Goal: Transaction & Acquisition: Purchase product/service

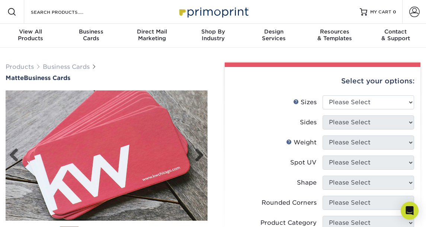
click at [205, 153] on img at bounding box center [107, 156] width 202 height 202
click at [199, 152] on link "Next" at bounding box center [196, 155] width 15 height 15
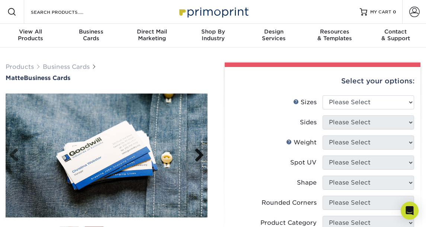
click at [199, 152] on link "Next" at bounding box center [196, 155] width 15 height 15
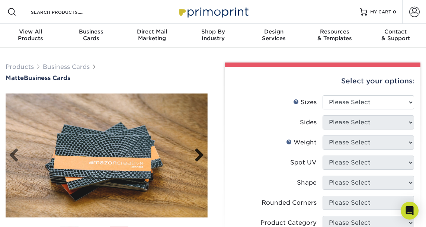
click at [199, 152] on link "Next" at bounding box center [196, 155] width 15 height 15
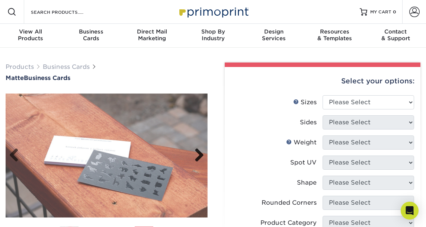
click at [199, 152] on link "Next" at bounding box center [196, 155] width 15 height 15
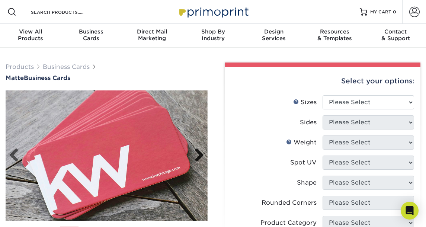
click at [199, 152] on link "Next" at bounding box center [196, 155] width 15 height 15
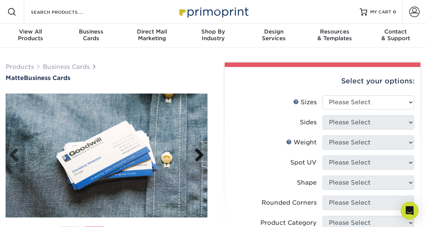
click at [199, 152] on link "Next" at bounding box center [196, 155] width 15 height 15
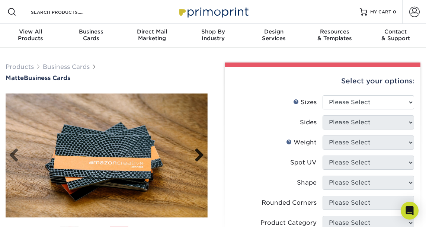
click at [199, 152] on link "Next" at bounding box center [196, 155] width 15 height 15
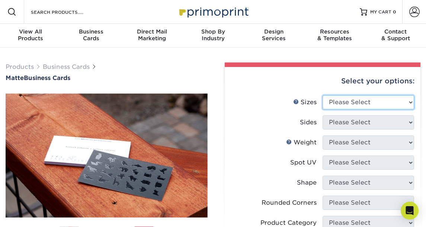
click at [337, 105] on select "Please Select 1.5" x 3.5" - Mini 1.75" x 3.5" - Mini 2" x 2" - Square 2" x 3" -…" at bounding box center [369, 102] width 92 height 14
click at [323, 95] on select "Please Select 1.5" x 3.5" - Mini 1.75" x 3.5" - Mini 2" x 2" - Square 2" x 3" -…" at bounding box center [369, 102] width 92 height 14
click at [348, 105] on select "Please Select 1.5" x 3.5" - Mini 1.75" x 3.5" - Mini 2" x 2" - Square 2" x 3" -…" at bounding box center [369, 102] width 92 height 14
select select "2.00x3.50"
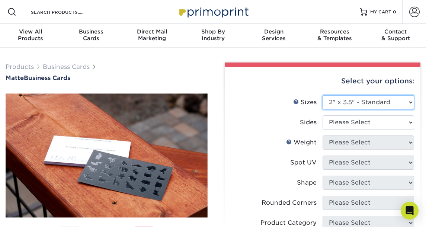
click at [323, 95] on select "Please Select 1.5" x 3.5" - Mini 1.75" x 3.5" - Mini 2" x 2" - Square 2" x 3" -…" at bounding box center [369, 102] width 92 height 14
click at [404, 102] on select "Please Select 1.5" x 3.5" - Mini 1.75" x 3.5" - Mini 2" x 2" - Square 2" x 3" -…" at bounding box center [369, 102] width 92 height 14
click at [323, 95] on select "Please Select 1.5" x 3.5" - Mini 1.75" x 3.5" - Mini 2" x 2" - Square 2" x 3" -…" at bounding box center [369, 102] width 92 height 14
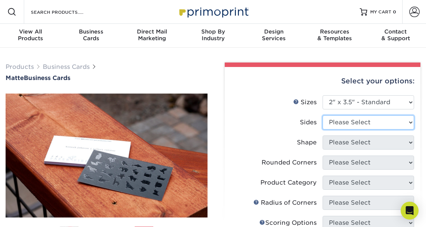
click at [368, 125] on select "Please Select Print Both Sides Print Front Only" at bounding box center [369, 122] width 92 height 14
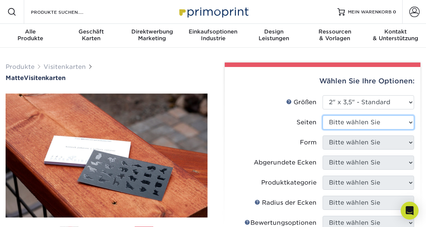
click at [396, 125] on select "Bitte wählen Sie Beidseitig drucken Nur Vorderseite drucken" at bounding box center [369, 122] width 92 height 14
select select "13abbda7-1d64-4f25-8bb2-c179b224825d"
click at [323, 115] on select "Bitte wählen Sie Beidseitig drucken Nur Vorderseite drucken" at bounding box center [369, 122] width 92 height 14
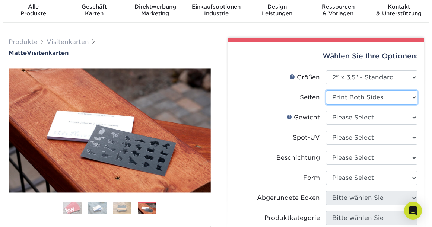
scroll to position [37, 0]
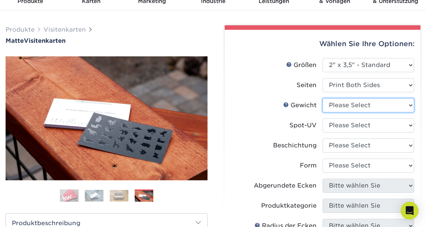
click at [353, 105] on select "Please Select 16PT 14PT" at bounding box center [369, 105] width 92 height 14
select select "16PT"
click at [323, 98] on select "Please Select 16PT 14PT" at bounding box center [369, 105] width 92 height 14
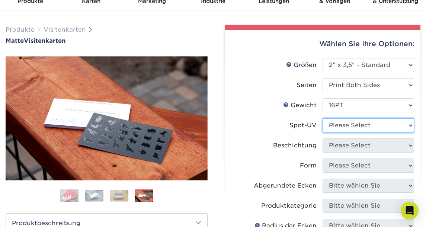
click at [343, 125] on select "Please Select No Spot UV Front and Back (Both Sides) Front Only Back Only" at bounding box center [369, 125] width 92 height 14
select select "1"
click at [323, 118] on select "Please Select No Spot UV Front and Back (Both Sides) Front Only Back Only" at bounding box center [369, 125] width 92 height 14
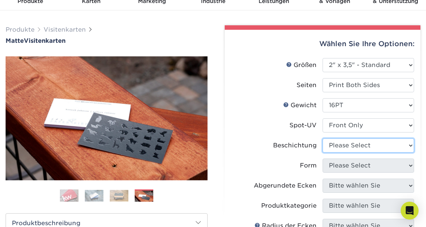
click at [382, 147] on select at bounding box center [369, 145] width 92 height 14
select select "121bb7b5-3b4d-429f-bd8d-bbf80e953313"
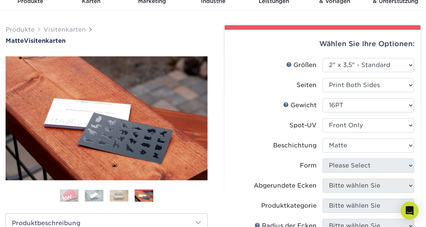
click at [323, 138] on select at bounding box center [369, 145] width 92 height 14
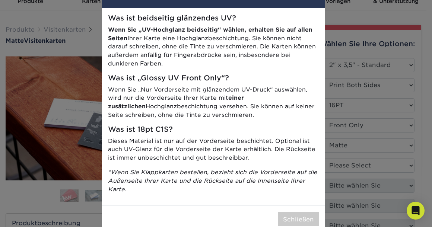
scroll to position [53, 0]
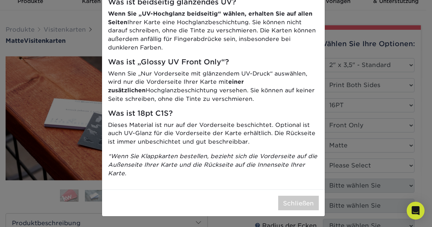
click at [284, 192] on div "Schließen" at bounding box center [213, 202] width 223 height 27
click at [287, 204] on font "Schließen" at bounding box center [298, 202] width 31 height 7
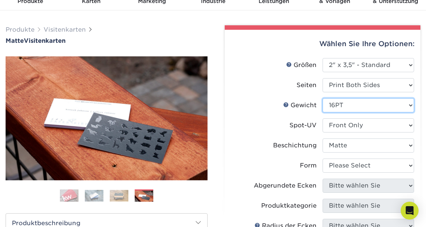
click at [369, 106] on select "Please Select 16PT 14PT" at bounding box center [369, 105] width 92 height 14
select select "14PT"
click at [323, 98] on select "Please Select 16PT 14PT" at bounding box center [369, 105] width 92 height 14
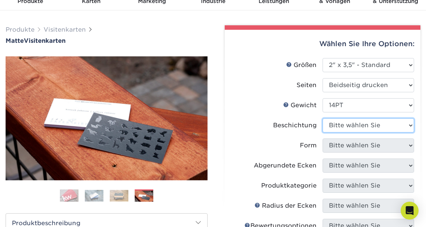
click at [357, 124] on select "[PERSON_NAME]" at bounding box center [369, 125] width 92 height 14
select select "121bb7b5-3b4d-429f-bd8d-bbf80e953313"
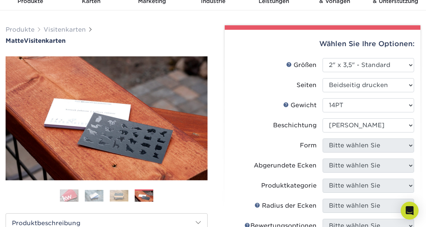
click at [323, 118] on select "[PERSON_NAME]" at bounding box center [369, 125] width 92 height 14
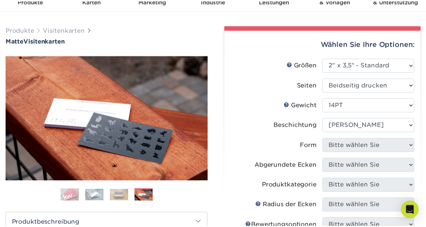
scroll to position [0, 0]
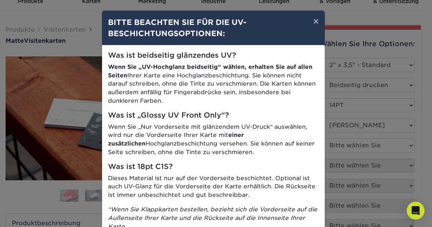
click at [338, 68] on div "× BITTE BEACHTEN SIE FÜR DIE UV-BESCHICHTUNGSOPTIONEN: Was ist beidseitig glänz…" at bounding box center [216, 113] width 432 height 227
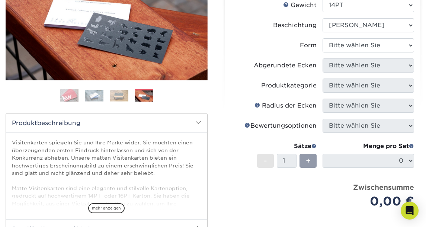
scroll to position [149, 0]
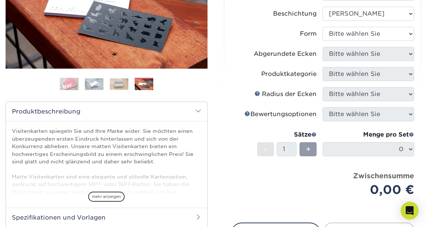
click at [61, 85] on img at bounding box center [69, 84] width 19 height 19
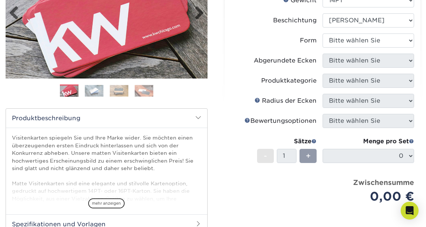
scroll to position [0, 0]
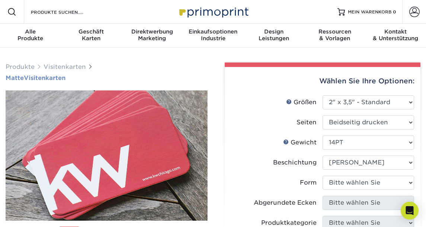
click at [54, 81] on font "Visitenkarten" at bounding box center [45, 77] width 42 height 7
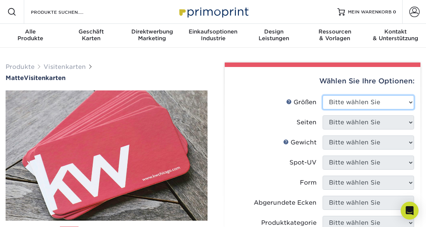
click at [328, 104] on select "Bitte wählen Sie 1,5 x 3,5 Zoll – Mini 1,75" x 3,5" - Mini 2" x 2" - Quadrat 2 …" at bounding box center [369, 102] width 92 height 14
select select "2.00x3.50"
click at [323, 95] on select "Bitte wählen Sie 1,5 x 3,5 Zoll – Mini 1,75" x 3,5" - Mini 2" x 2" - Quadrat 2 …" at bounding box center [369, 102] width 92 height 14
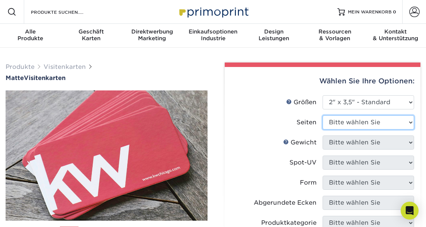
click at [344, 122] on select "Bitte wählen Sie Beidseitig drucken Nur Vorderseite drucken" at bounding box center [369, 122] width 92 height 14
select select "13abbda7-1d64-4f25-8bb2-c179b224825d"
click at [323, 115] on select "Bitte wählen Sie Beidseitig drucken Nur Vorderseite drucken" at bounding box center [369, 122] width 92 height 14
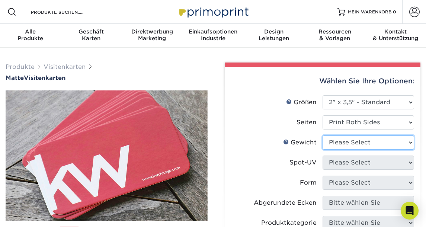
click at [356, 144] on select "Please Select 16PT 14PT" at bounding box center [369, 142] width 92 height 14
select select "16PT"
click at [323, 135] on select "Please Select 16PT 14PT" at bounding box center [369, 142] width 92 height 14
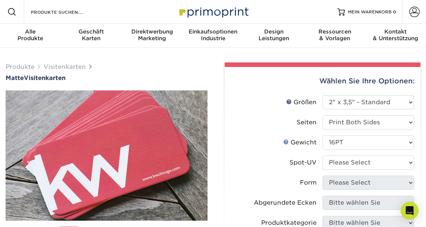
click at [287, 144] on link "Gewichtshilfe" at bounding box center [286, 142] width 6 height 6
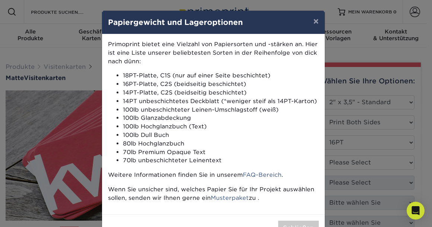
click at [348, 102] on div "× Papiergewicht und Lageroptionen Primoprint bietet eine Vielzahl von Papiersor…" at bounding box center [216, 113] width 432 height 227
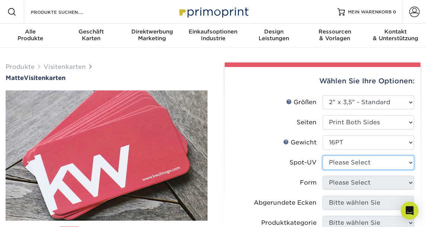
click at [346, 163] on select "Please Select No Spot UV Front and Back (Both Sides) Front Only Back Only" at bounding box center [369, 163] width 92 height 14
select select "1"
click at [323, 156] on select "Please Select No Spot UV Front and Back (Both Sides) Front Only Back Only" at bounding box center [369, 163] width 92 height 14
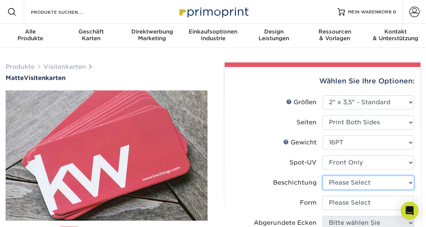
click at [358, 184] on select at bounding box center [369, 183] width 92 height 14
select select "121bb7b5-3b4d-429f-bd8d-bbf80e953313"
click at [323, 176] on select at bounding box center [369, 183] width 92 height 14
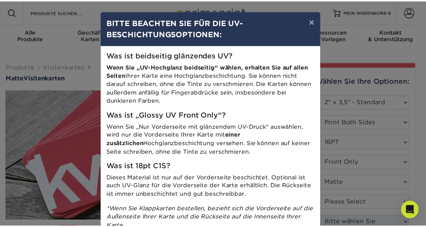
scroll to position [37, 0]
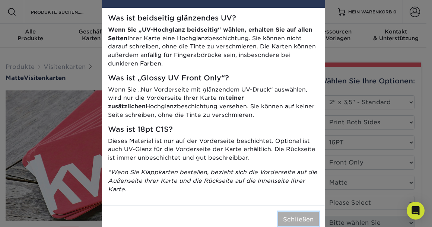
click at [298, 215] on font "Schließen" at bounding box center [298, 218] width 31 height 7
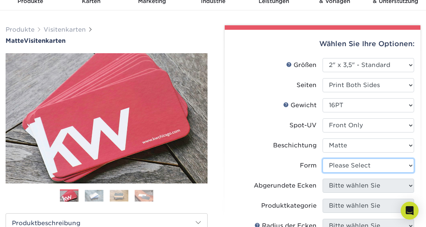
click at [351, 167] on select "Please Select Standard" at bounding box center [369, 166] width 92 height 14
select select "standard"
click at [323, 159] on select "Please Select Standard" at bounding box center [369, 166] width 92 height 14
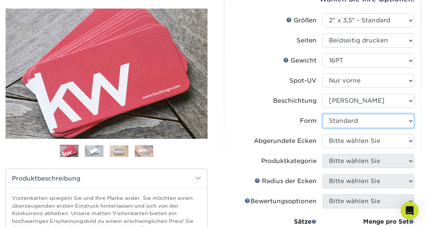
scroll to position [112, 0]
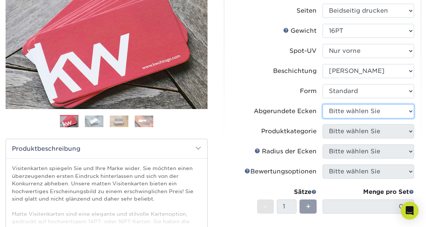
click at [346, 112] on select "Bitte wählen Sie Ja – 2 Ecken abrunden Ja – 4 Ecken abrunden NEIN" at bounding box center [369, 111] width 92 height 14
select select "7672df9e-0e0a-464d-8e1f-920c575e4da3"
click at [323, 104] on select "Bitte wählen Sie Ja – 2 Ecken abrunden Ja – 4 Ecken abrunden NEIN" at bounding box center [369, 111] width 92 height 14
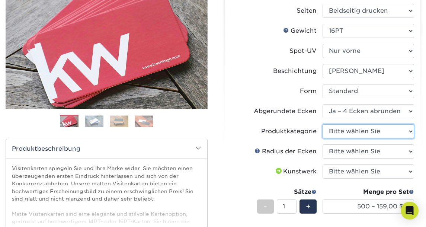
click at [351, 133] on select "Bitte wählen Sie Visitenkarten" at bounding box center [369, 131] width 92 height 14
select select "3b5148f1-0588-4f88-a218-97bcfdce65c1"
click at [323, 124] on select "Bitte wählen Sie Visitenkarten" at bounding box center [369, 131] width 92 height 14
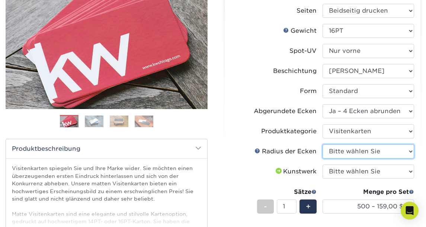
click at [363, 150] on select "Bitte wählen Sie Abgerundet 1/8" Abgerundet 1/4"" at bounding box center [369, 151] width 92 height 14
select select "589680c7-ee9a-431b-9d12-d7aeb1386a97"
click at [323, 144] on select "Bitte wählen Sie Abgerundet 1/8" Abgerundet 1/4"" at bounding box center [369, 151] width 92 height 14
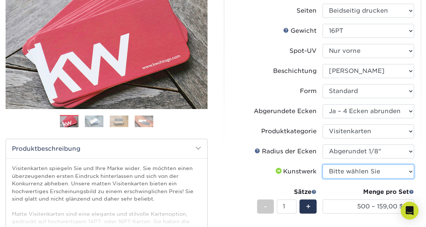
click at [371, 170] on select "Bitte wählen Sie Ich werde Dateien hochladen Ich brauche ein Design – 100 $" at bounding box center [369, 171] width 92 height 14
click at [233, 167] on label "Kunstwerk" at bounding box center [277, 171] width 92 height 14
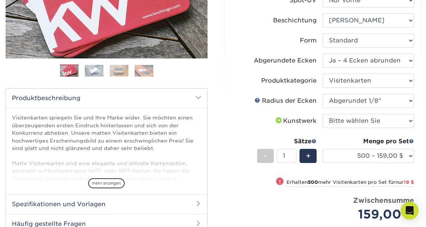
scroll to position [149, 0]
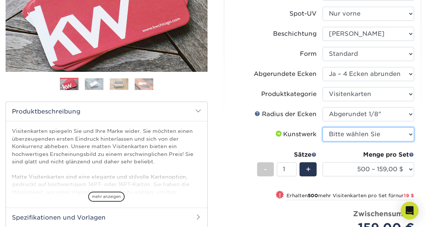
click at [349, 132] on select "Bitte wählen Sie Ich werde Dateien hochladen Ich brauche ein Design – 100 $" at bounding box center [369, 134] width 92 height 14
click at [323, 127] on select "Bitte wählen Sie Ich werde Dateien hochladen Ich brauche ein Design – 100 $" at bounding box center [369, 134] width 92 height 14
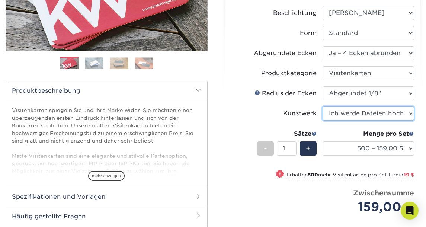
scroll to position [186, 0]
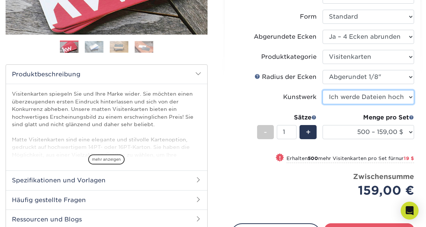
click at [350, 102] on select "Bitte wählen Sie Ich werde Dateien hochladen Ich brauche ein Design – 100 $" at bounding box center [369, 97] width 92 height 14
click at [323, 91] on select "Bitte wählen Sie Ich werde Dateien hochladen Ich brauche ein Design – 100 $" at bounding box center [369, 97] width 92 height 14
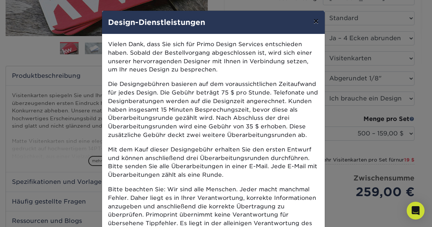
click at [313, 16] on font "×" at bounding box center [315, 21] width 5 height 11
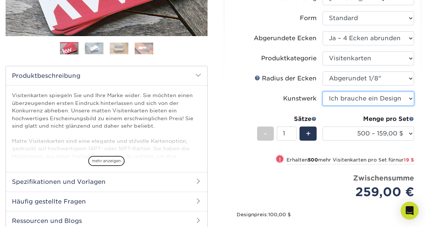
drag, startPoint x: 368, startPoint y: 95, endPoint x: 365, endPoint y: 103, distance: 8.5
click at [368, 95] on select "Bitte wählen Sie Ich werde Dateien hochladen Ich brauche ein Design – 100 $" at bounding box center [369, 99] width 92 height 14
select select "upload"
click at [323, 92] on select "Bitte wählen Sie Ich werde Dateien hochladen Ich brauche ein Design – 100 $" at bounding box center [369, 99] width 92 height 14
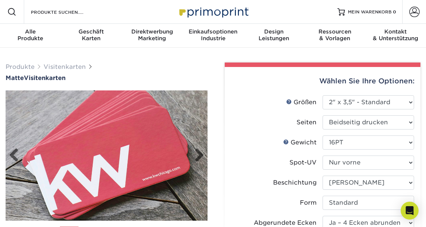
drag, startPoint x: 141, startPoint y: 161, endPoint x: 35, endPoint y: 146, distance: 106.8
click at [35, 146] on img at bounding box center [107, 156] width 202 height 202
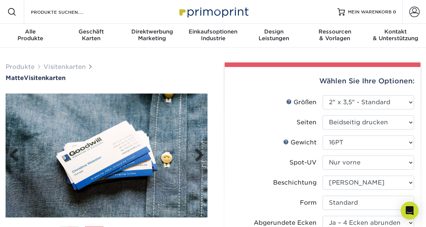
click at [48, 125] on img at bounding box center [107, 156] width 202 height 124
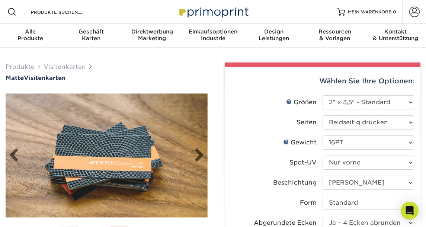
drag, startPoint x: 112, startPoint y: 132, endPoint x: 49, endPoint y: 128, distance: 63.0
click at [50, 128] on img at bounding box center [107, 156] width 202 height 124
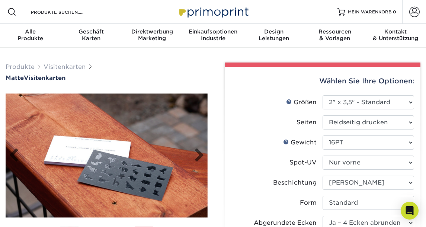
drag, startPoint x: 130, startPoint y: 133, endPoint x: 84, endPoint y: 133, distance: 46.5
click at [84, 133] on img at bounding box center [107, 156] width 202 height 124
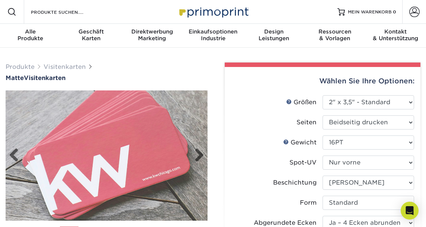
drag, startPoint x: 92, startPoint y: 135, endPoint x: 76, endPoint y: 136, distance: 16.4
click at [76, 135] on img at bounding box center [107, 156] width 202 height 202
